Goal: Task Accomplishment & Management: Manage account settings

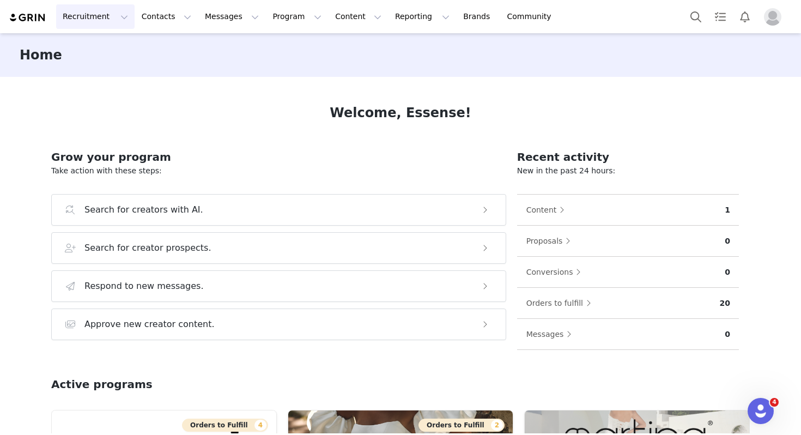
click at [111, 16] on button "Recruitment Recruitment" at bounding box center [95, 16] width 78 height 25
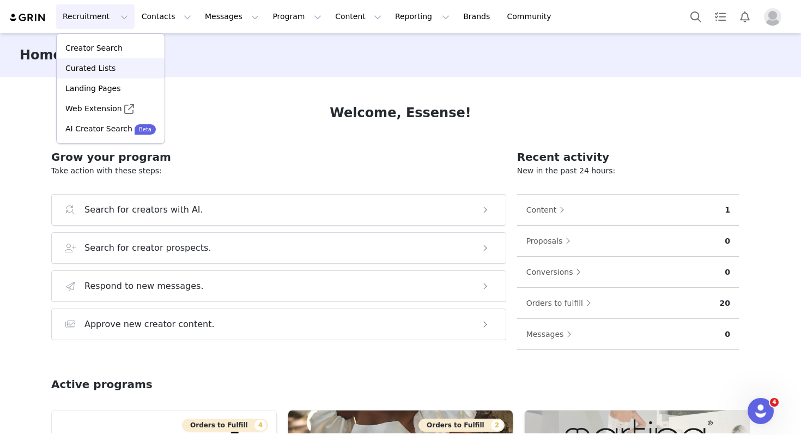
click at [102, 64] on p "Curated Lists" at bounding box center [90, 68] width 50 height 11
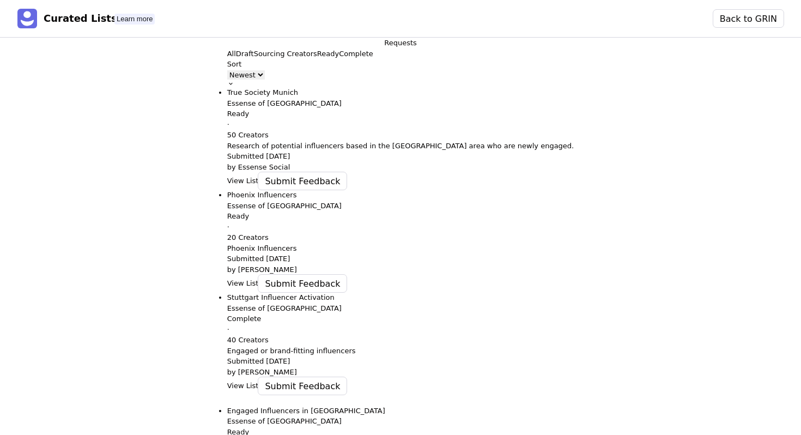
scroll to position [15, 0]
click at [227, 186] on button "View List" at bounding box center [243, 180] width 32 height 11
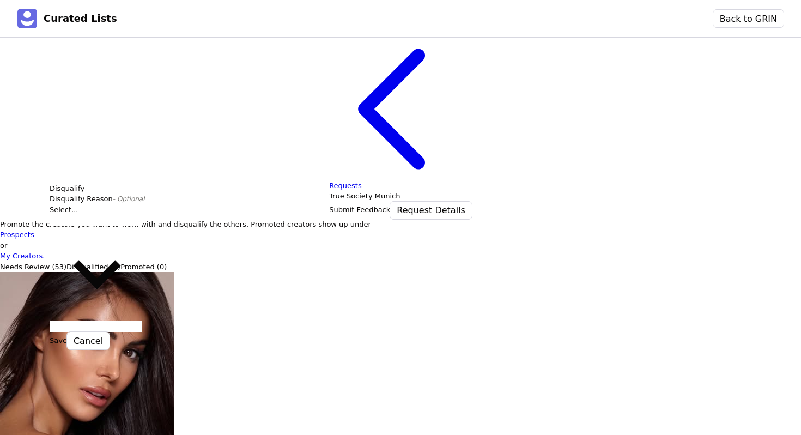
click at [123, 226] on div at bounding box center [97, 220] width 95 height 11
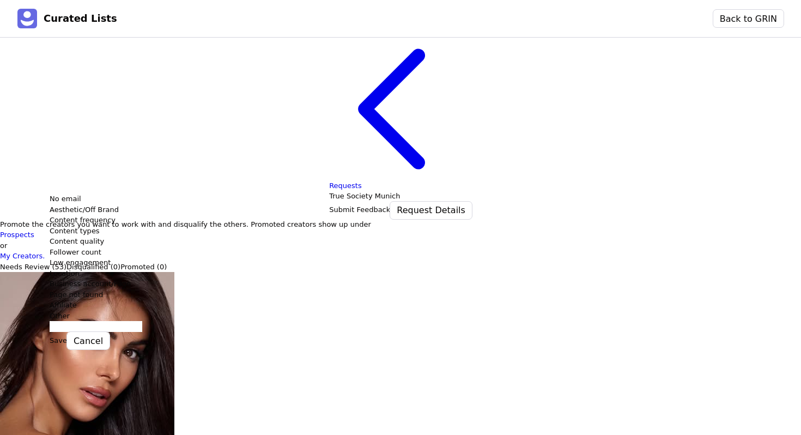
scroll to position [95, 0]
click at [80, 321] on div "Other" at bounding box center [443, 316] width 786 height 11
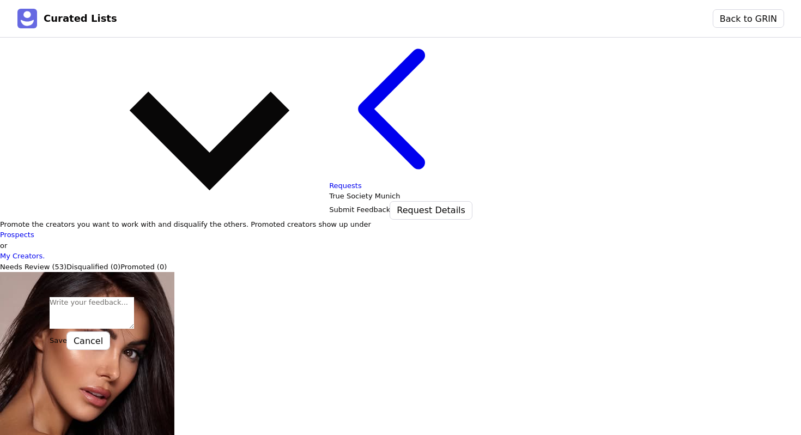
click at [109, 297] on textarea "Reason - Optional" at bounding box center [92, 313] width 84 height 32
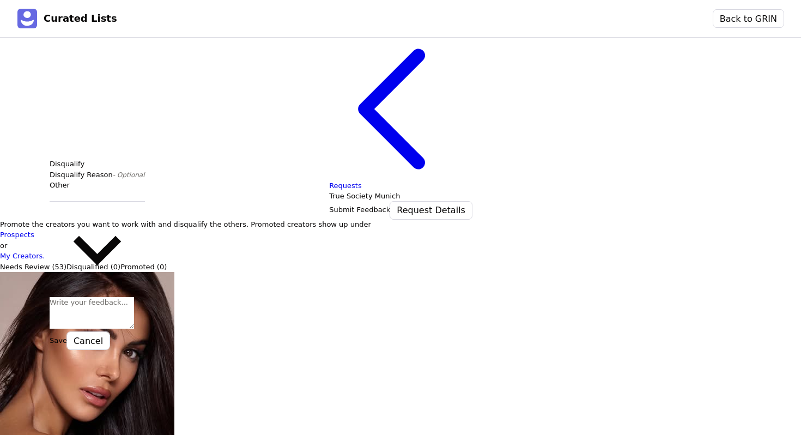
click at [67, 335] on button "Save" at bounding box center [58, 340] width 17 height 11
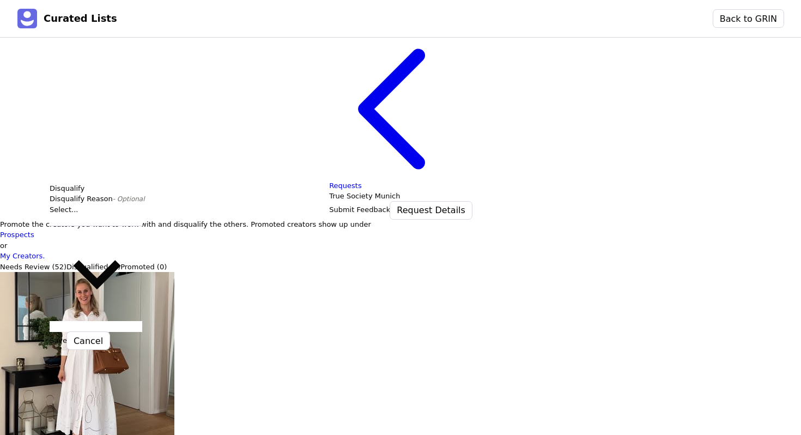
click at [99, 226] on div at bounding box center [97, 220] width 95 height 11
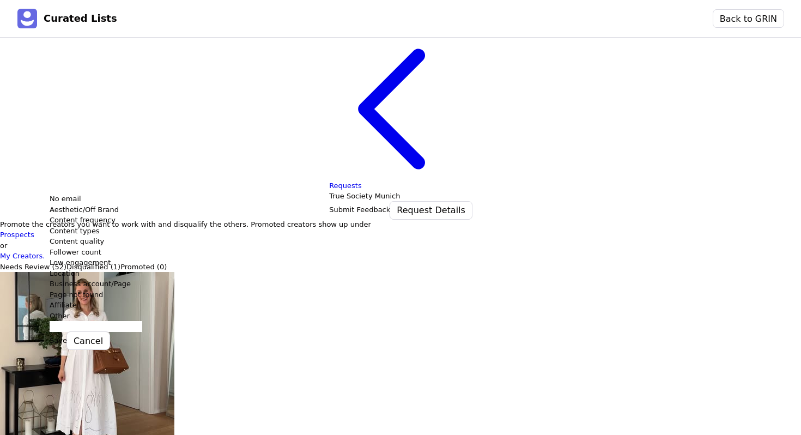
click at [91, 321] on div "Other" at bounding box center [443, 316] width 786 height 11
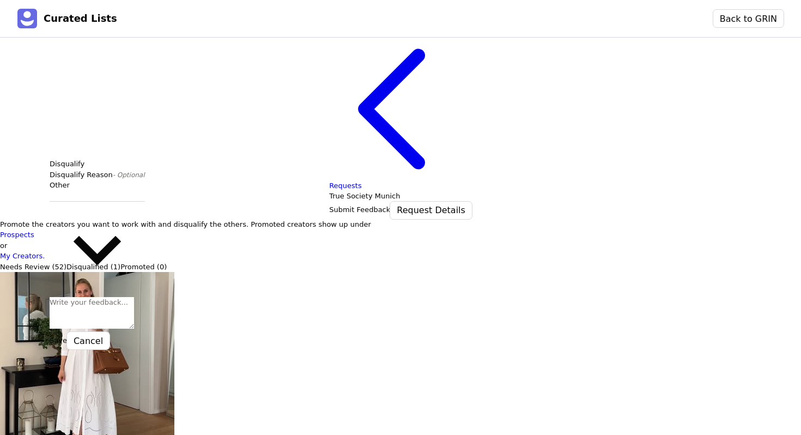
click at [85, 299] on textarea "Reason - Optional" at bounding box center [92, 313] width 84 height 32
type textarea "G"
click at [118, 302] on textarea "Suitable, but content indicates that the influencer already chose a wedding dre…" at bounding box center [92, 313] width 84 height 32
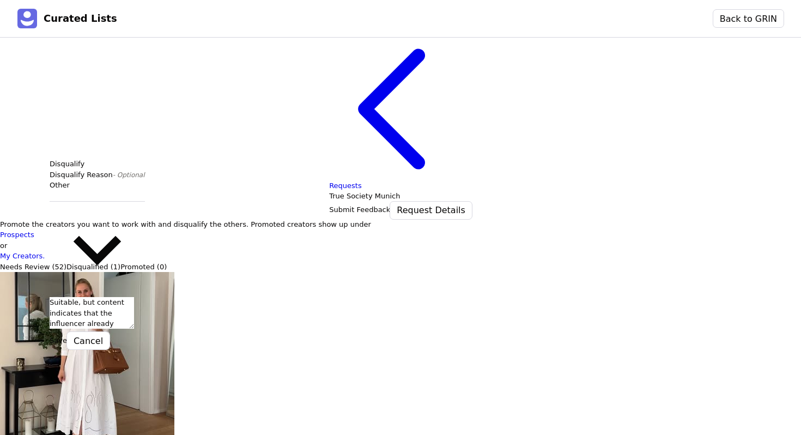
drag, startPoint x: 95, startPoint y: 305, endPoint x: 35, endPoint y: 243, distance: 85.9
click at [35, 243] on body "Curated Lists Back to GRIN Requests True Society Munich Submit Feedback Request…" at bounding box center [400, 217] width 801 height 435
type textarea "Suitable, but content indicates that the influencer already chose a wedding dre…"
